Goal: Navigation & Orientation: Find specific page/section

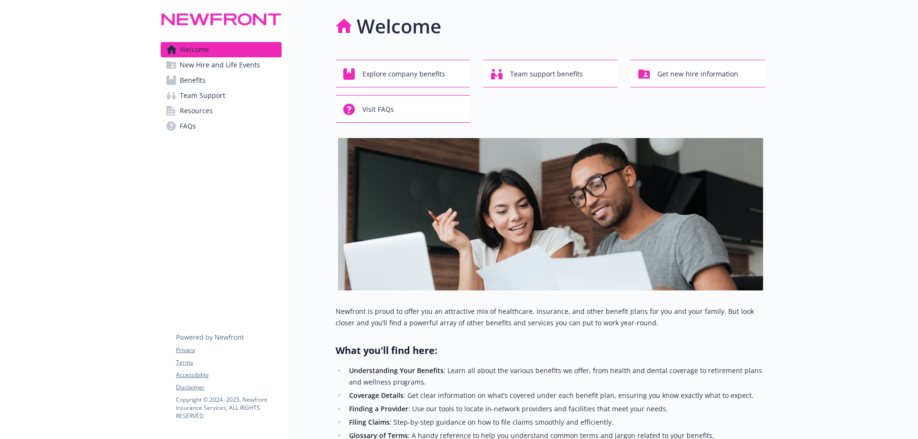
click at [185, 85] on span "Benefits" at bounding box center [193, 80] width 26 height 15
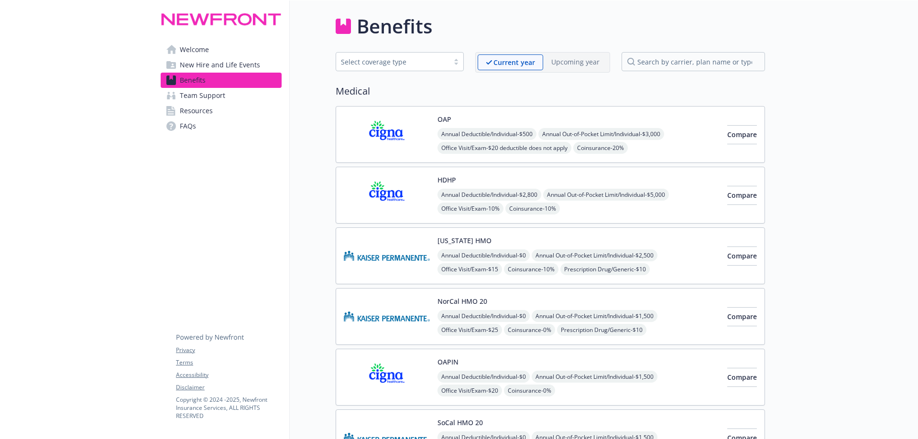
click at [210, 94] on span "Team Support" at bounding box center [202, 95] width 45 height 15
